Goal: Navigation & Orientation: Find specific page/section

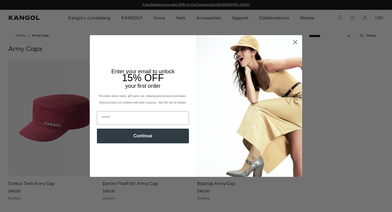
click at [293, 41] on icon "Close dialog" at bounding box center [295, 42] width 4 height 4
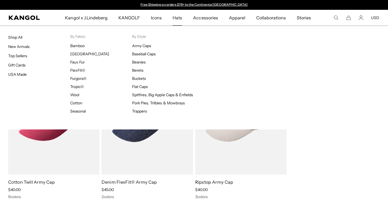
click at [178, 18] on span "Hats" at bounding box center [177, 18] width 10 height 16
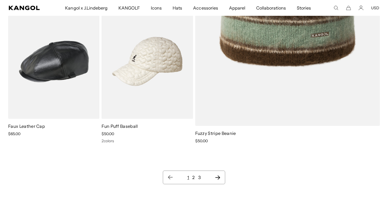
click at [218, 177] on icon "Next page" at bounding box center [218, 176] width 6 height 5
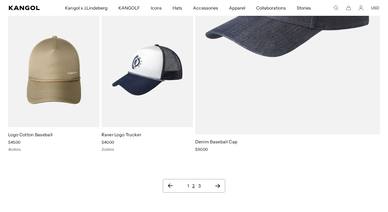
click at [217, 188] on ul "1 2 3" at bounding box center [193, 185] width 53 height 7
click at [217, 188] on icon "Next page" at bounding box center [218, 185] width 6 height 5
